Goal: Task Accomplishment & Management: Complete application form

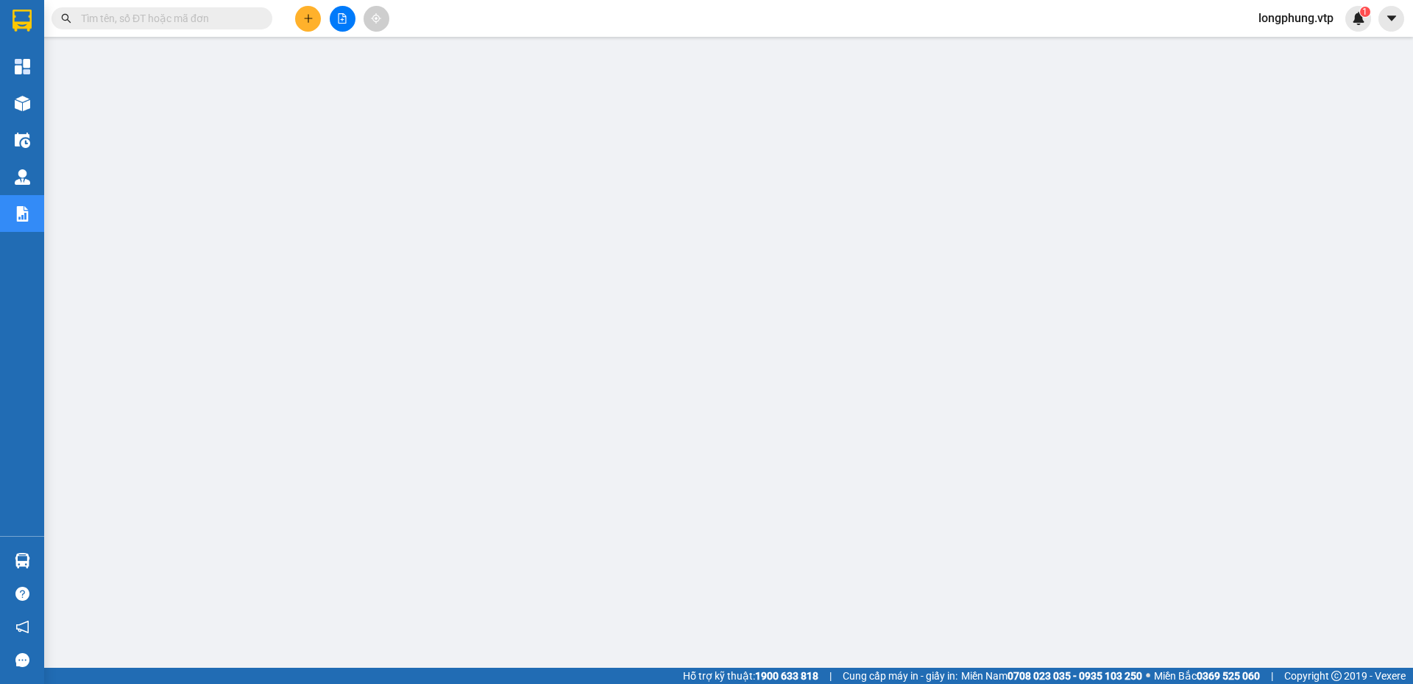
click at [155, 16] on input "text" at bounding box center [168, 18] width 174 height 16
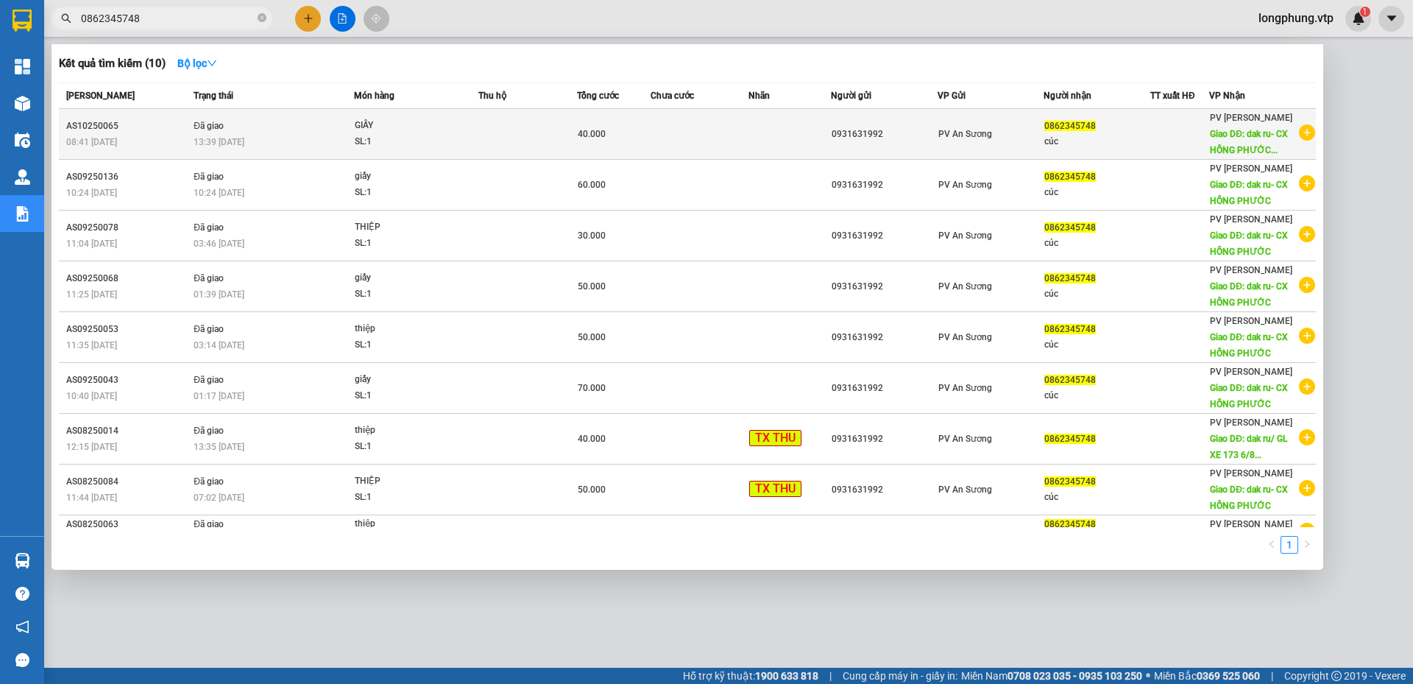
type input "0862345748"
click at [761, 136] on td at bounding box center [789, 134] width 82 height 51
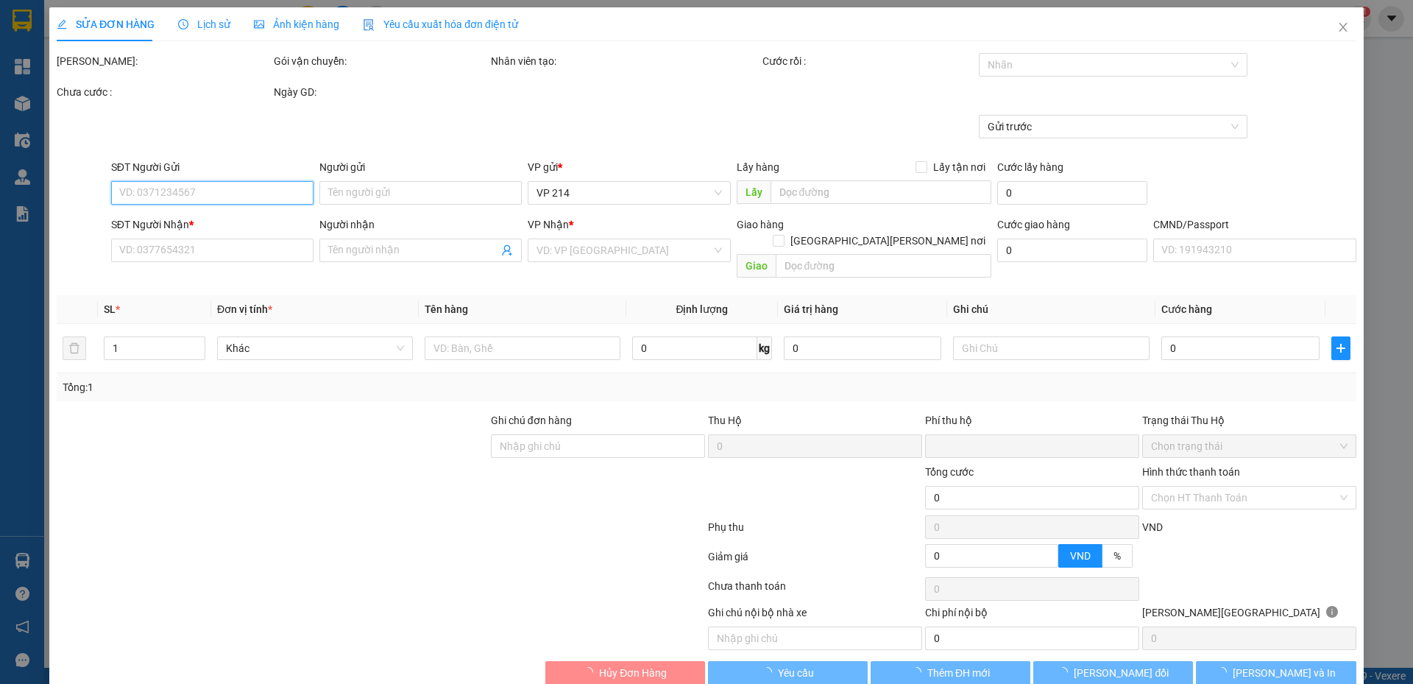
type input "0931631992"
type input "0862345748"
type input "cúc"
type input "dak ru- CX [PERSON_NAME]/ CJMD1210 80827 [PERSON_NAME]"
type input "0"
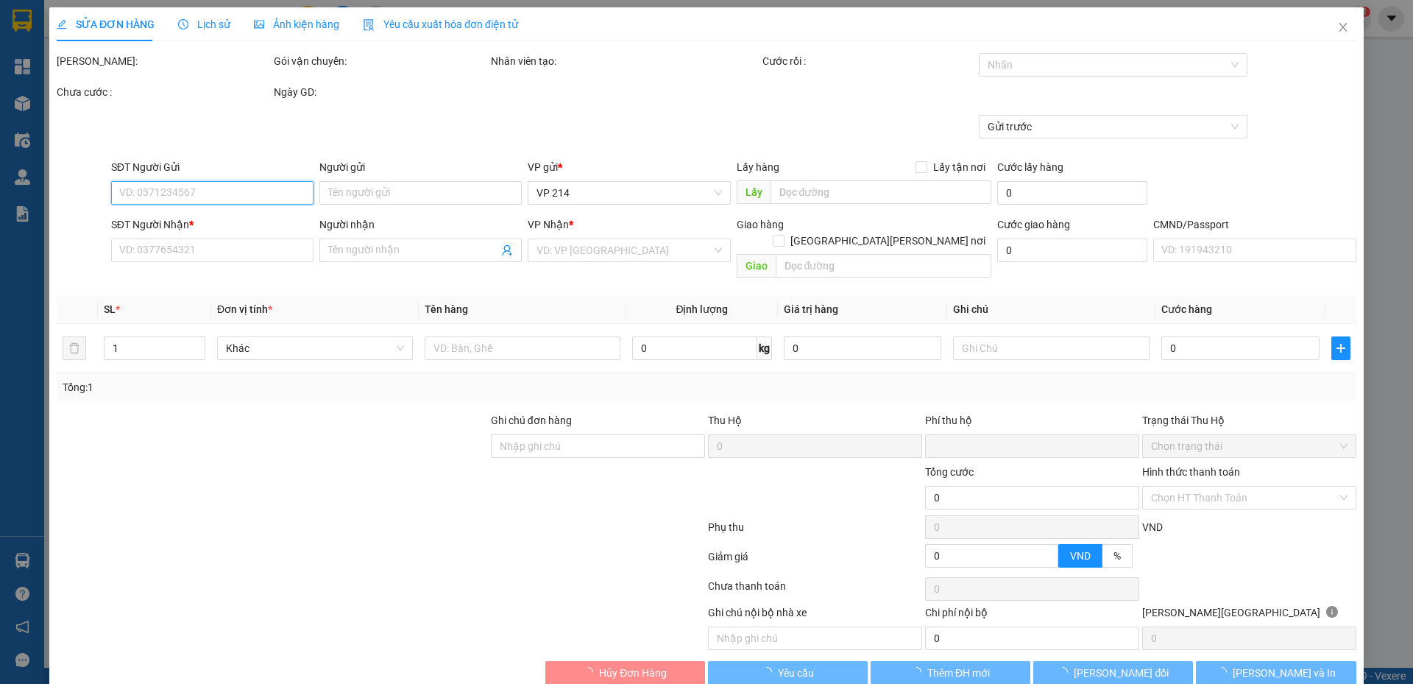
type input "40.000"
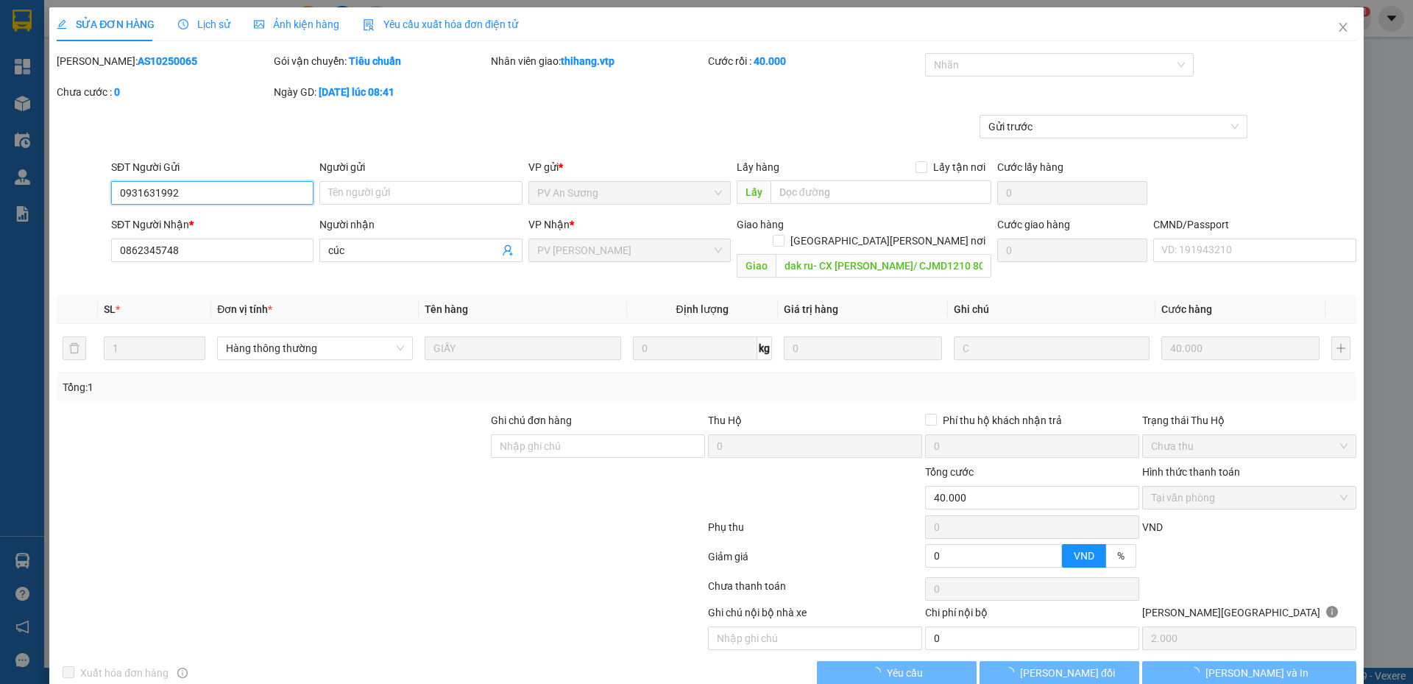
type input "2.000"
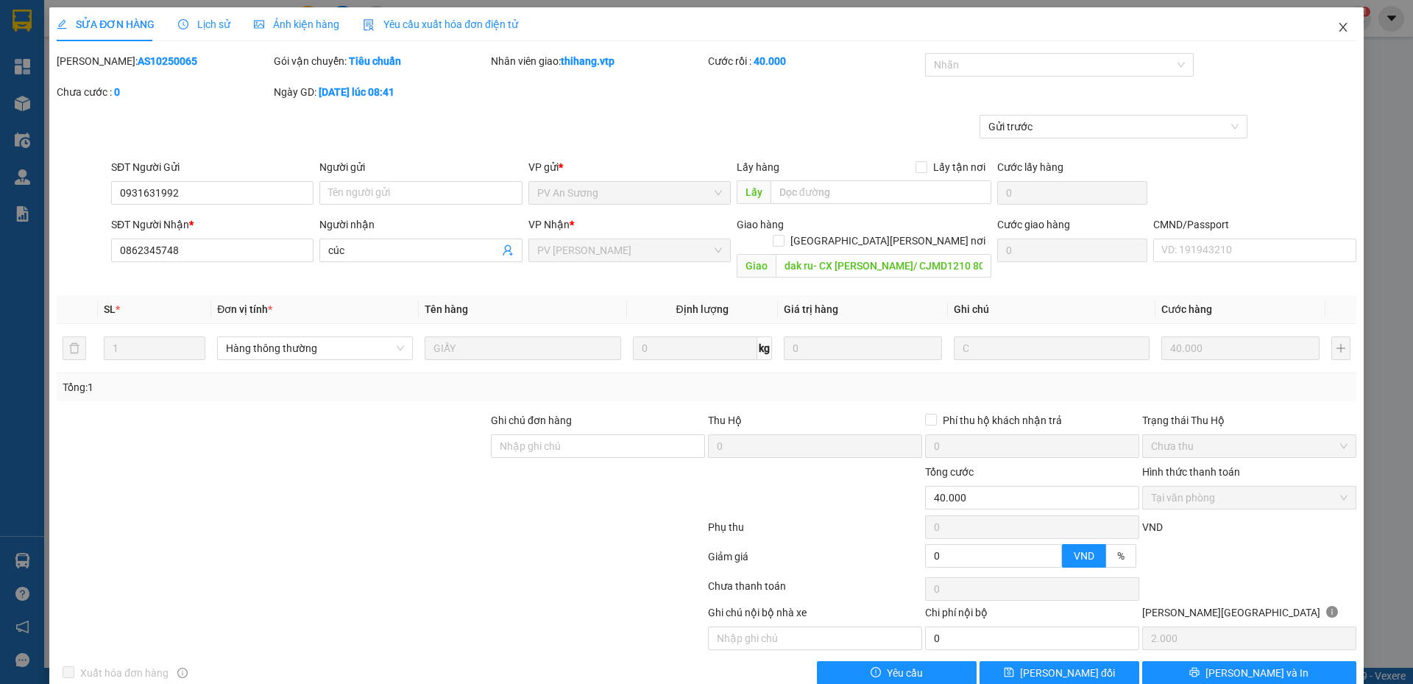
click at [1340, 29] on span "Close" at bounding box center [1342, 27] width 41 height 41
